Goal: Communication & Community: Share content

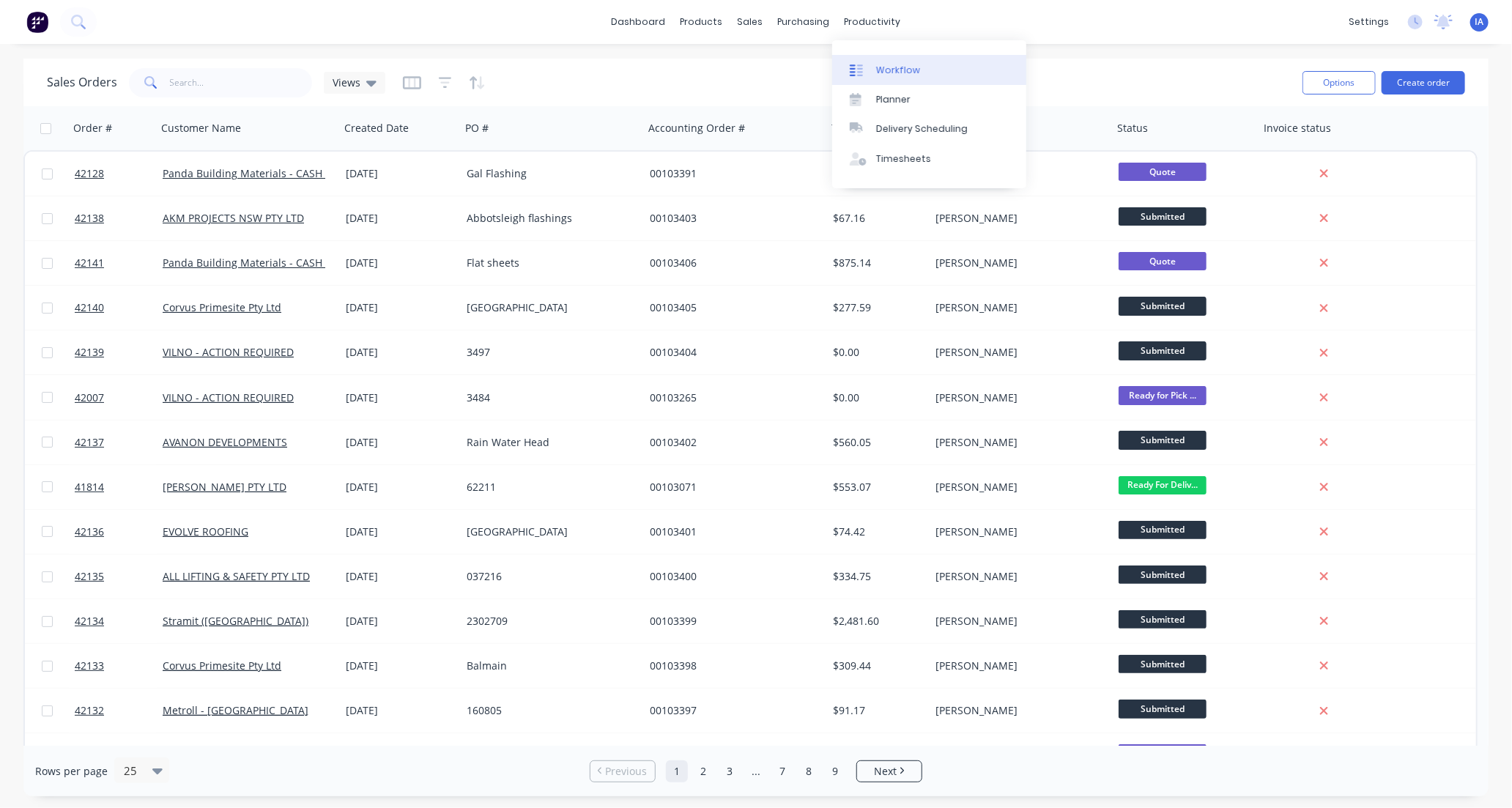
click at [921, 70] on link "Workflow" at bounding box center [929, 69] width 194 height 29
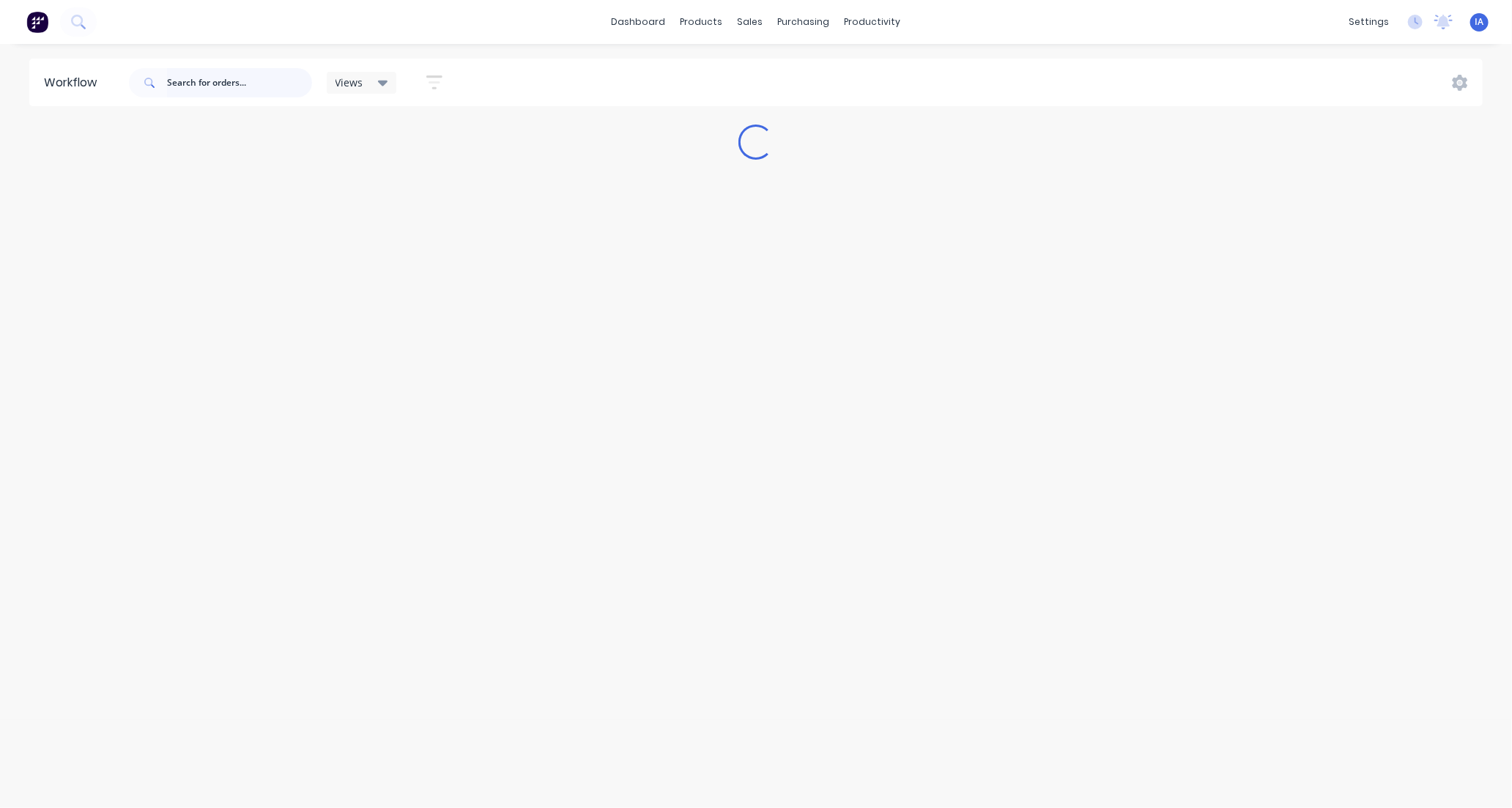
click at [185, 77] on input "text" at bounding box center [239, 83] width 145 height 29
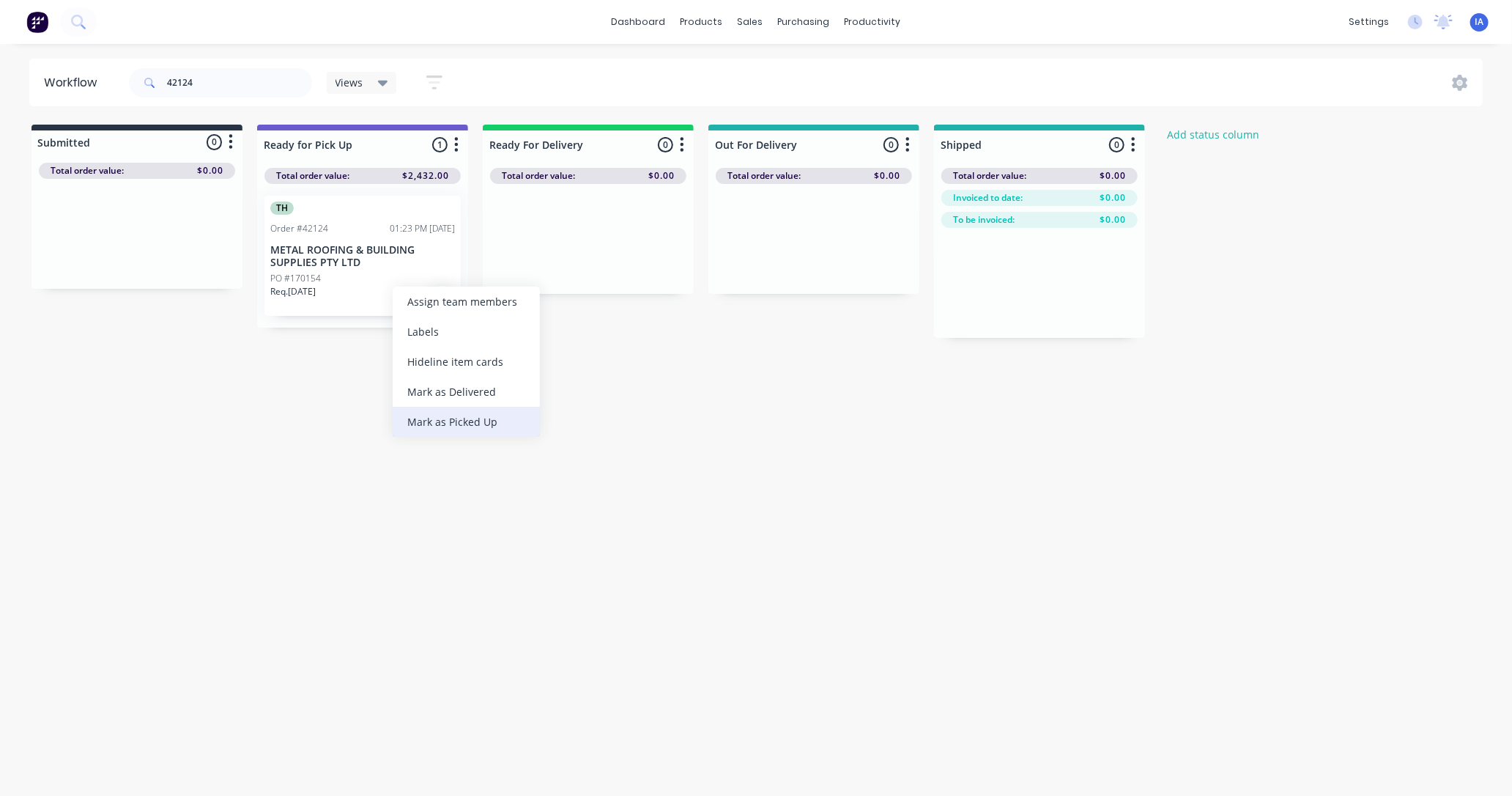
click at [434, 418] on div "Mark as Picked Up" at bounding box center [466, 421] width 147 height 30
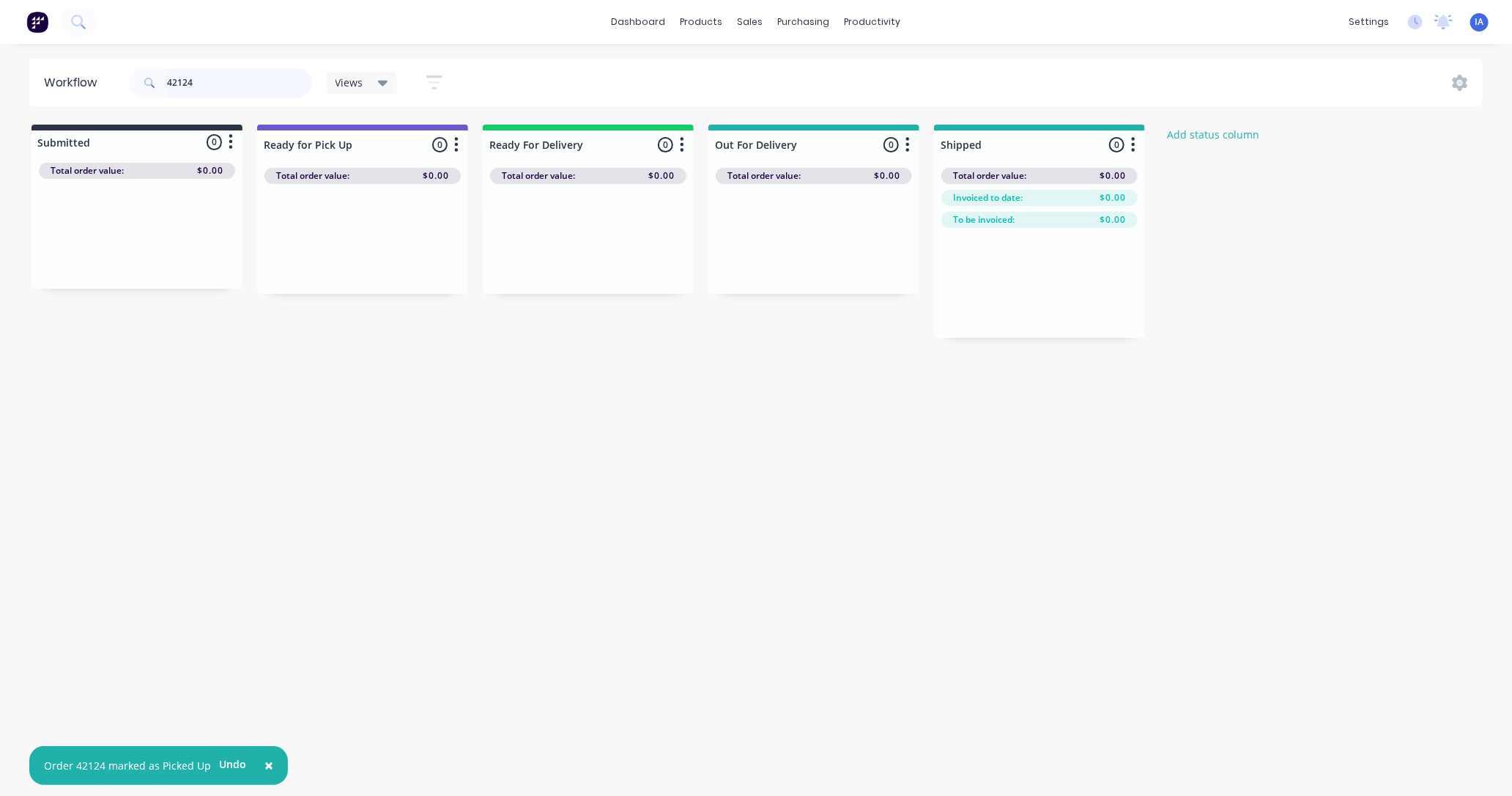
click at [203, 77] on input "42124" at bounding box center [239, 83] width 145 height 29
type input "4"
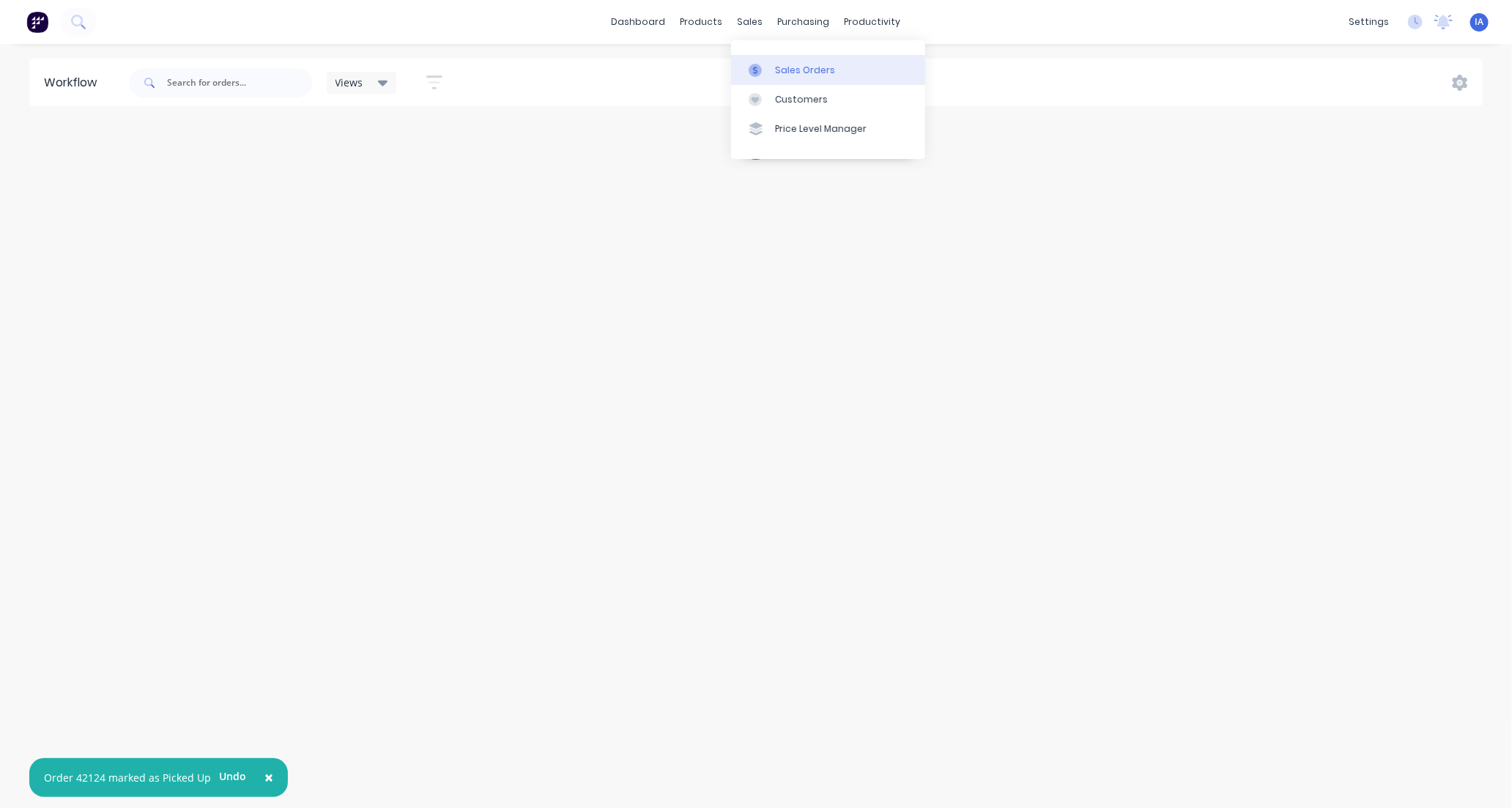
click at [792, 68] on div "Sales Orders" at bounding box center [805, 71] width 60 height 14
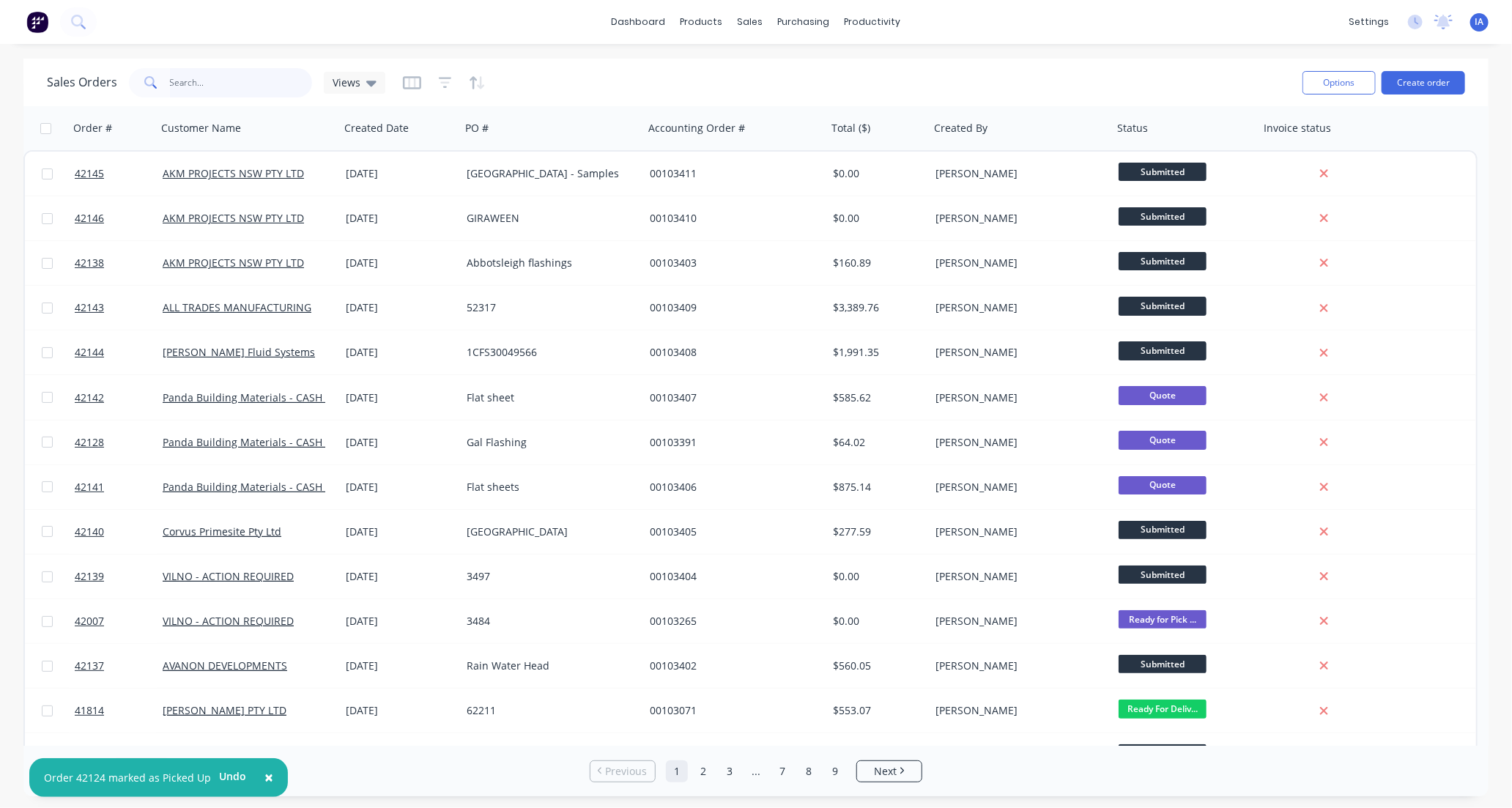
click at [180, 83] on input "text" at bounding box center [241, 83] width 143 height 29
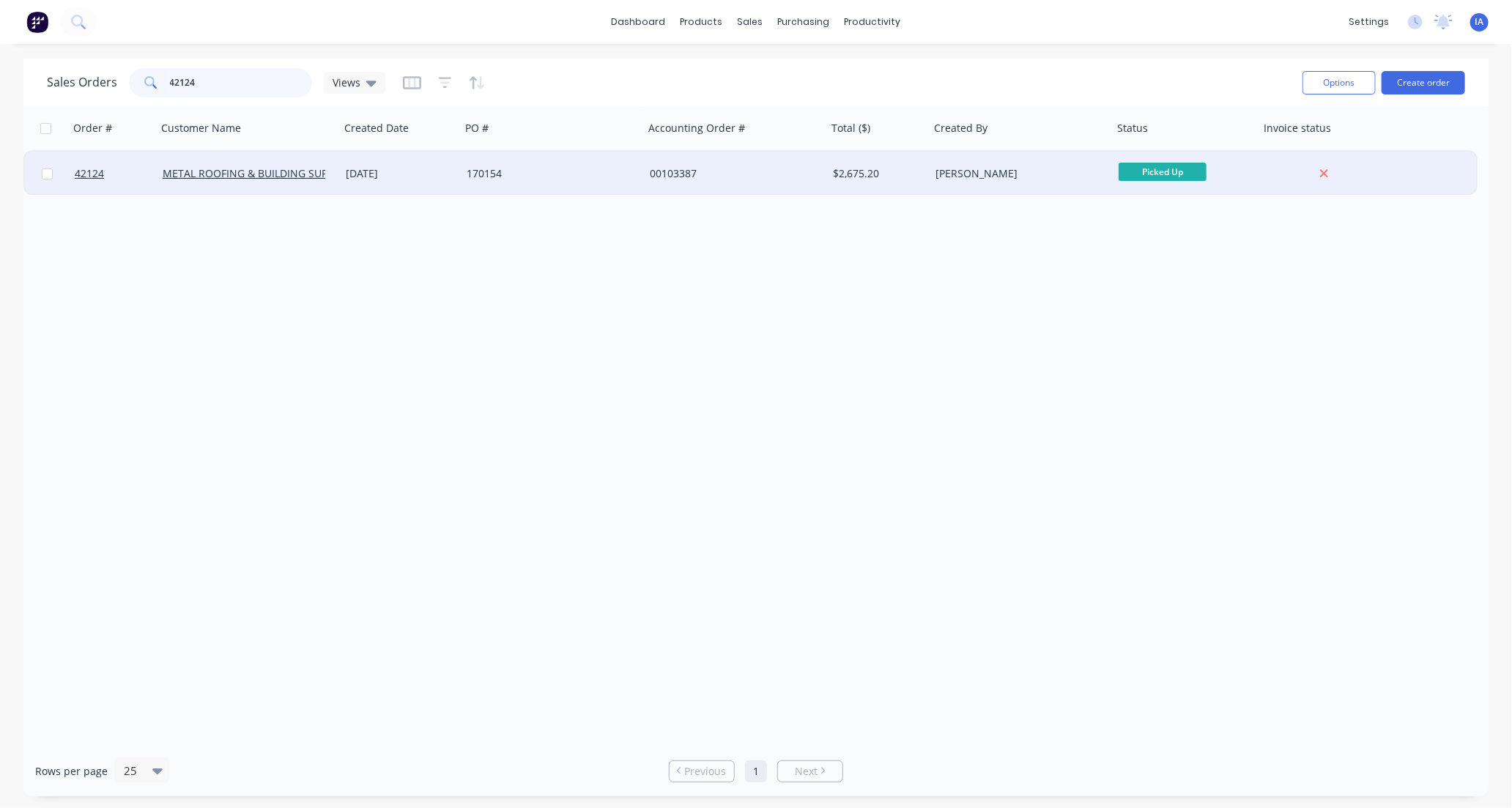
type input "42124"
click at [433, 181] on div "[DATE]" at bounding box center [400, 173] width 121 height 44
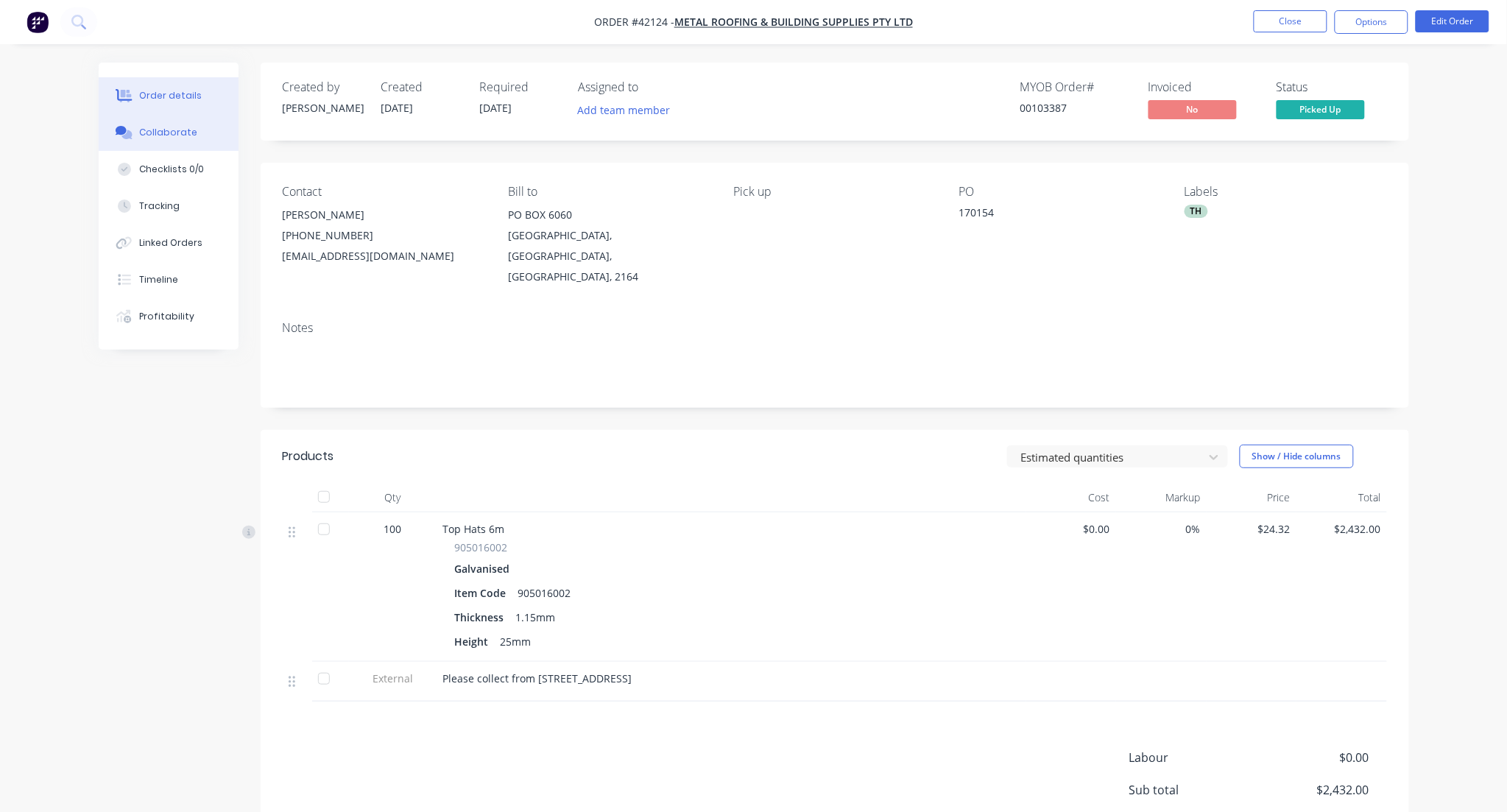
click at [171, 135] on div "Collaborate" at bounding box center [168, 133] width 58 height 14
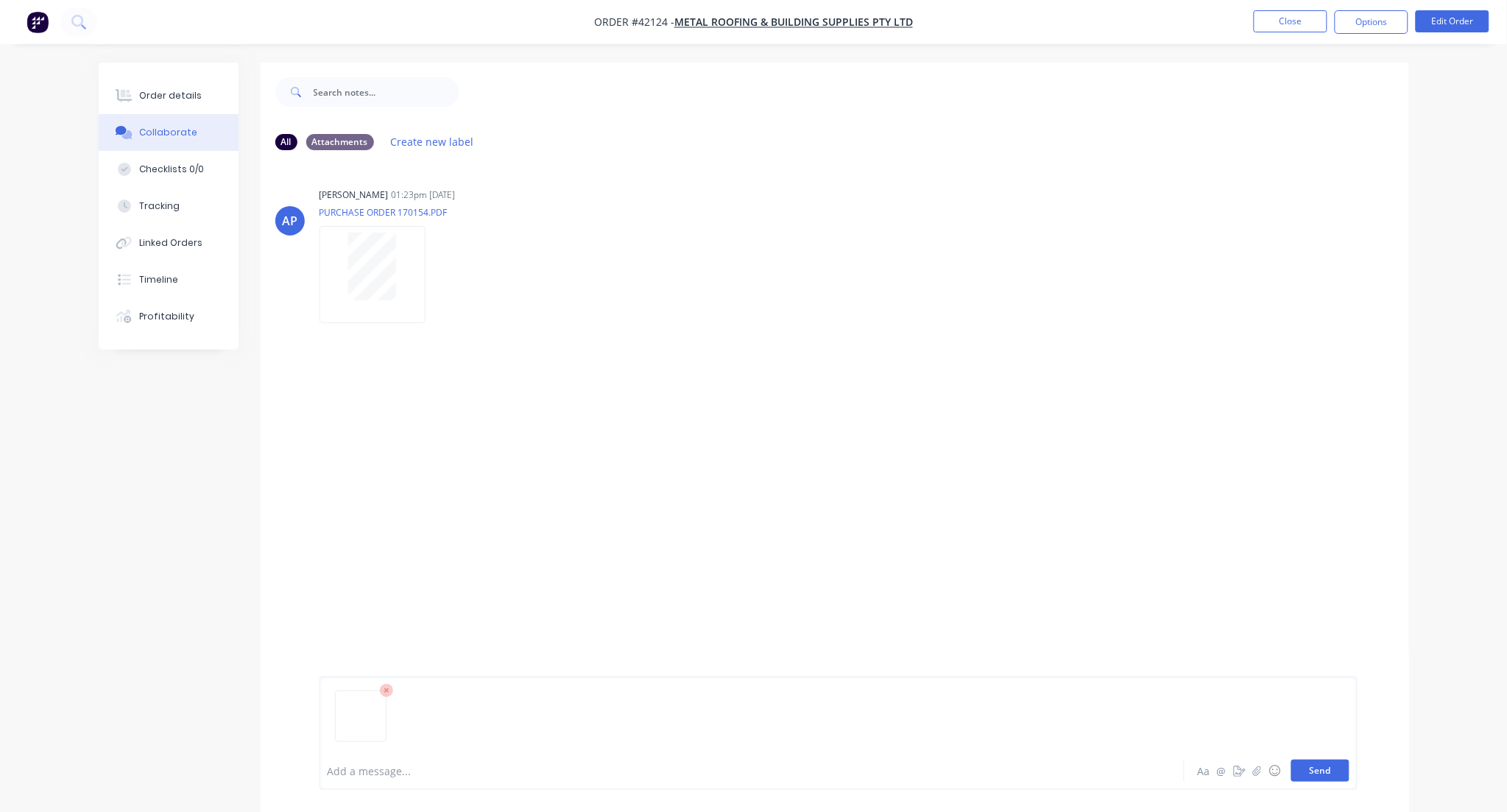
click at [1309, 770] on button "Send" at bounding box center [1320, 770] width 58 height 22
click at [1292, 26] on button "Close" at bounding box center [1291, 21] width 74 height 22
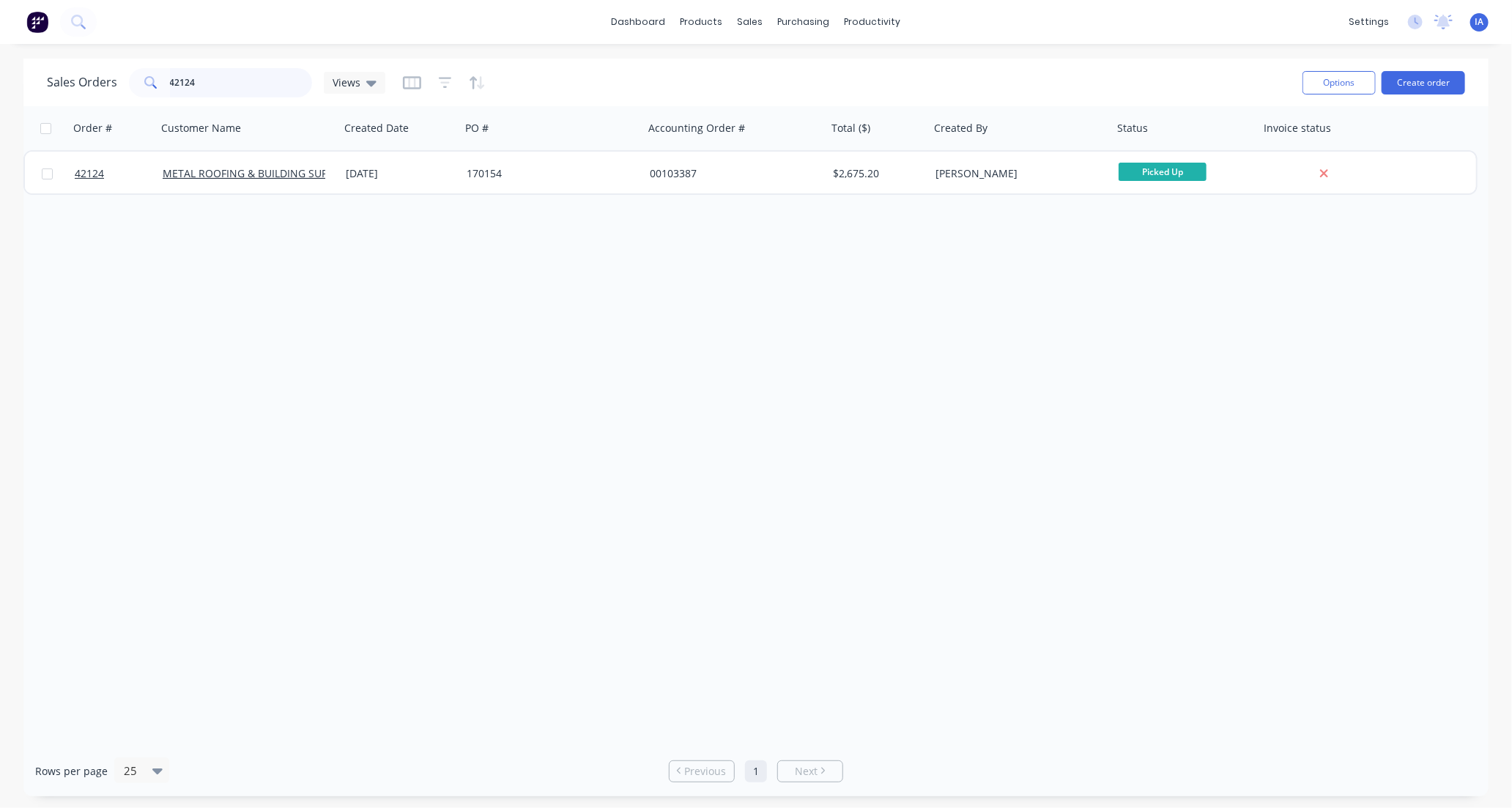
click at [262, 88] on input "42124" at bounding box center [241, 83] width 143 height 29
type input "4"
